Goal: Check status: Check status

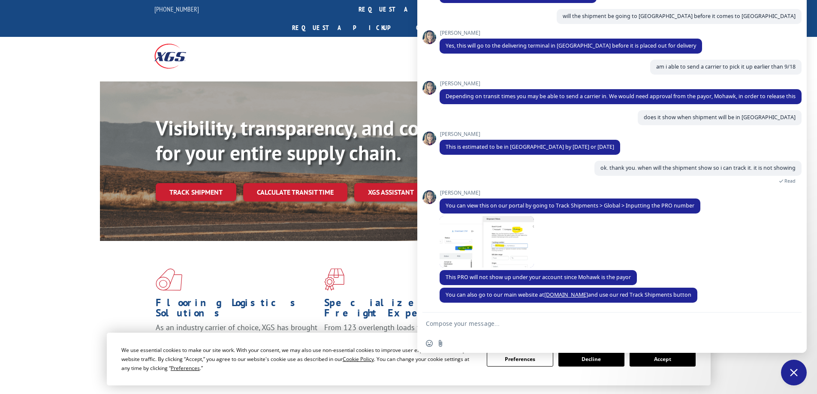
type textarea "thank you"
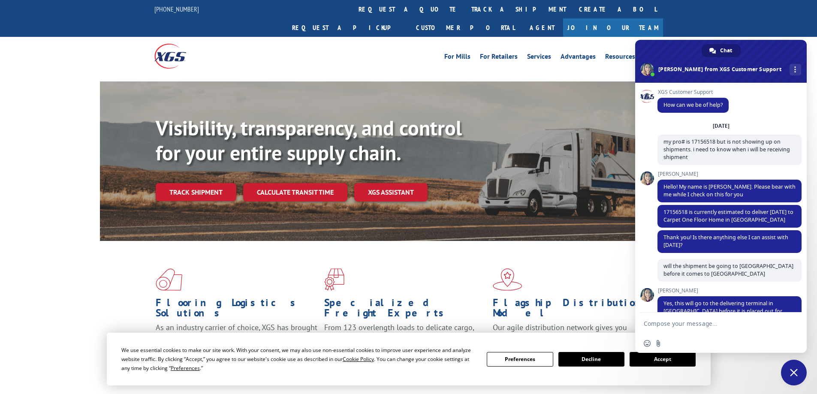
scroll to position [356, 0]
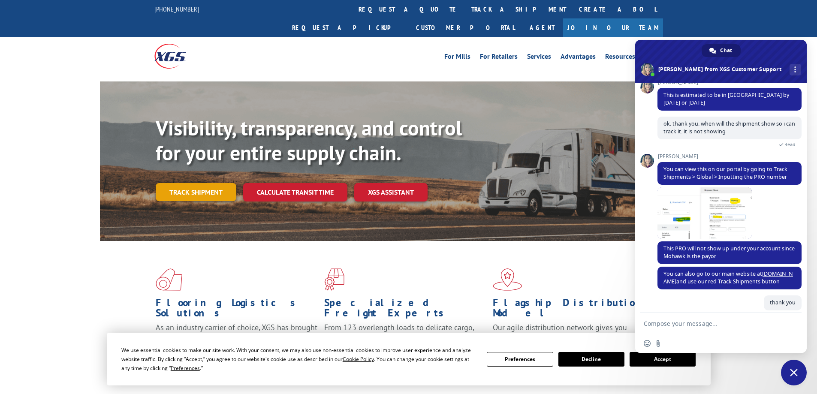
click at [195, 183] on link "Track shipment" at bounding box center [196, 192] width 81 height 18
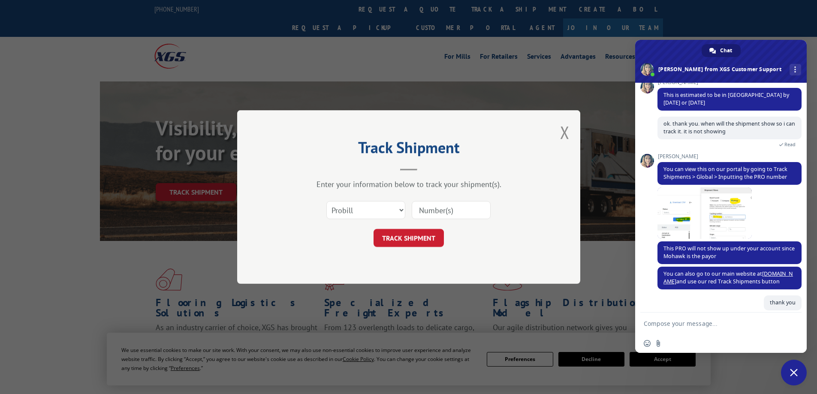
click at [443, 211] on input at bounding box center [451, 210] width 79 height 18
type input "17156518"
click at [384, 238] on button "TRACK SHIPMENT" at bounding box center [409, 238] width 70 height 18
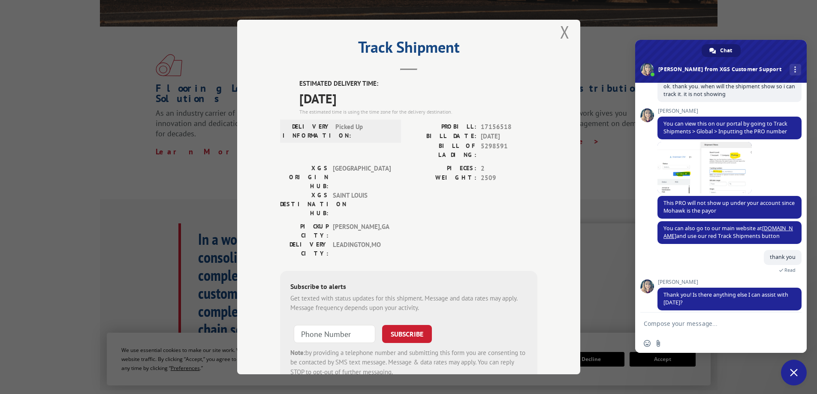
scroll to position [0, 0]
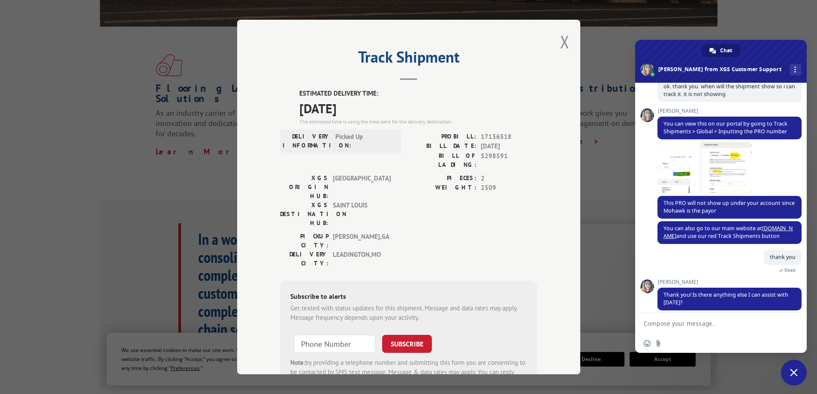
click at [667, 324] on textarea "Compose your message..." at bounding box center [712, 324] width 136 height 8
type textarea "no thats all. thanks!"
click at [790, 324] on span "Send" at bounding box center [792, 324] width 6 height 6
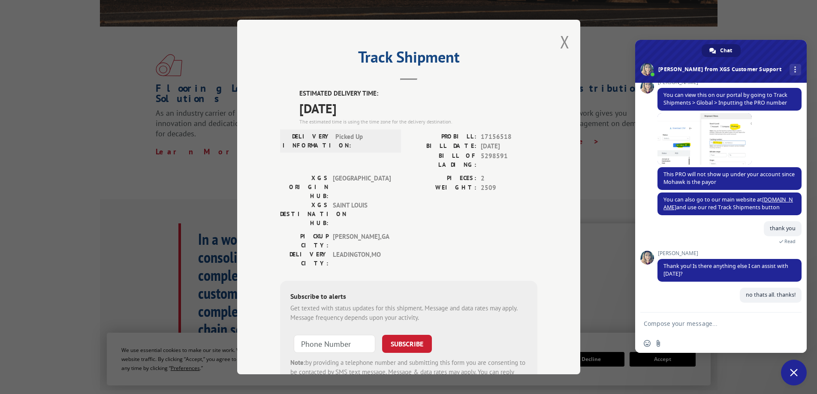
scroll to position [414, 0]
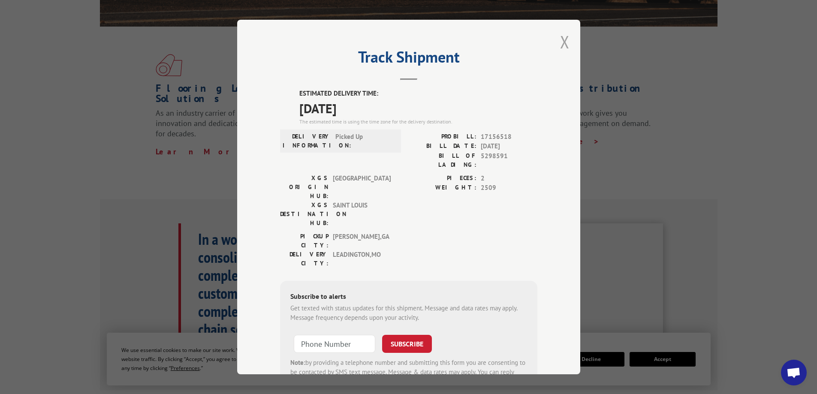
click at [560, 43] on button "Close modal" at bounding box center [564, 41] width 9 height 23
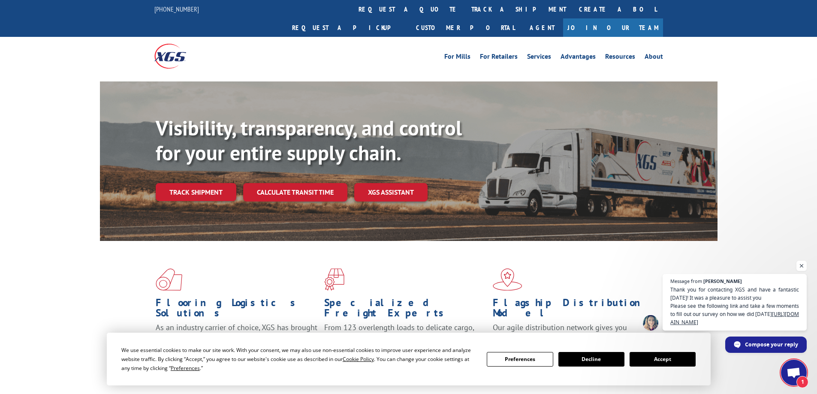
scroll to position [424, 0]
click at [211, 183] on link "Track shipment" at bounding box center [196, 192] width 81 height 18
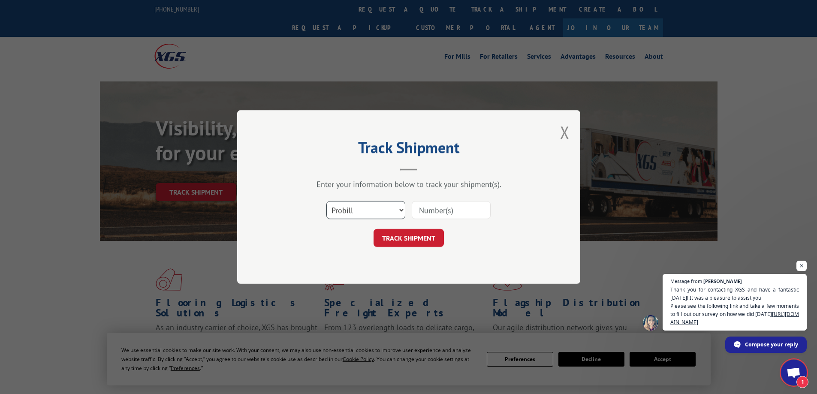
click at [394, 212] on select "Select category... Probill BOL PO" at bounding box center [366, 210] width 79 height 18
click at [327, 201] on select "Select category... Probill BOL PO" at bounding box center [366, 210] width 79 height 18
click at [430, 216] on input at bounding box center [451, 210] width 79 height 18
type input "17156518"
click at [429, 241] on button "TRACK SHIPMENT" at bounding box center [409, 238] width 70 height 18
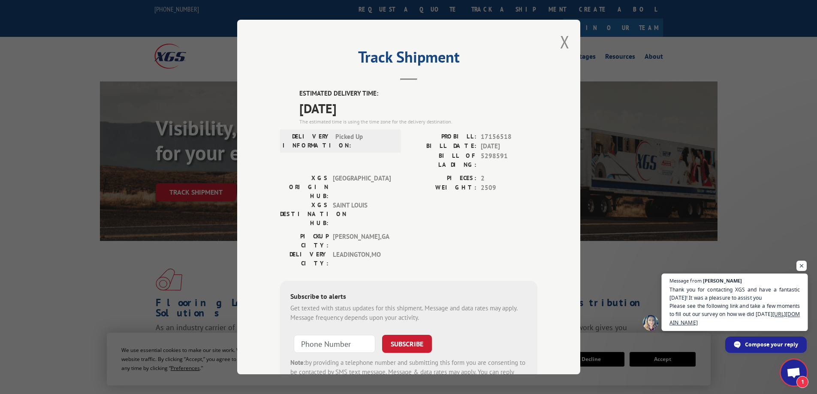
click at [753, 312] on span "Thank you for contacting XGS and have a fantastic [DATE]! It was a pleasure to …" at bounding box center [735, 305] width 131 height 41
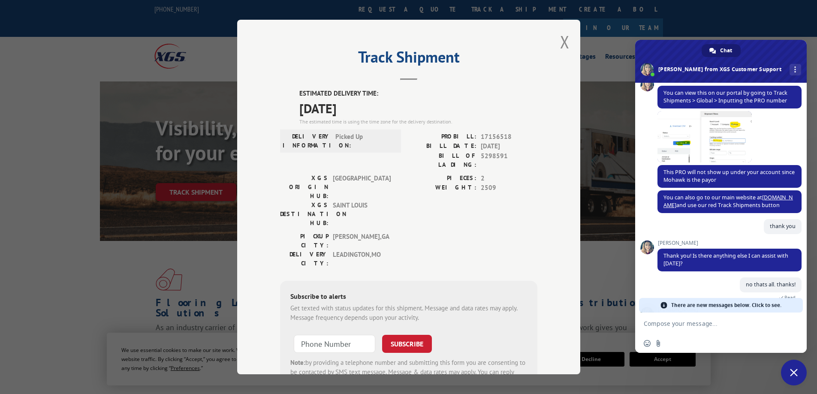
scroll to position [490, 0]
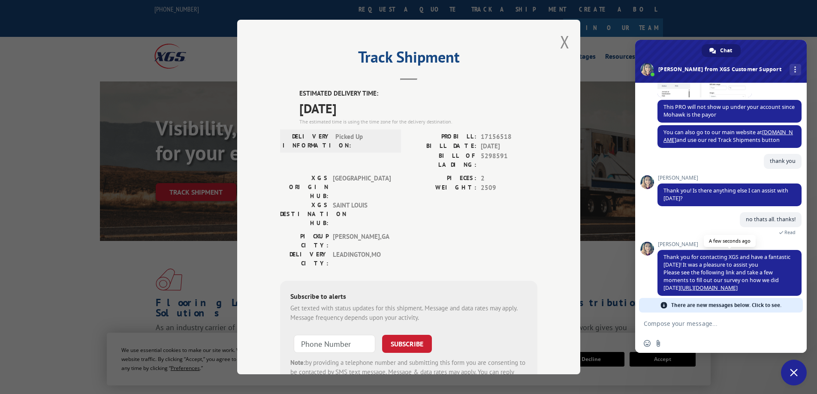
click at [699, 284] on link "[URL][DOMAIN_NAME]" at bounding box center [709, 287] width 57 height 7
click at [796, 378] on span "Close chat" at bounding box center [794, 373] width 26 height 26
